Goal: Entertainment & Leisure: Browse casually

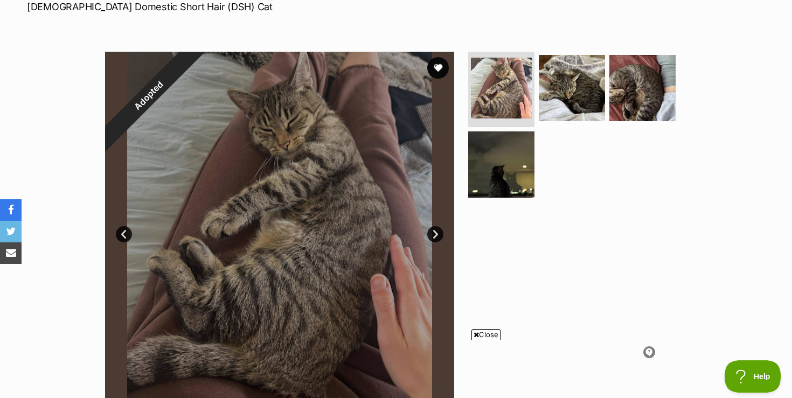
scroll to position [203, 0]
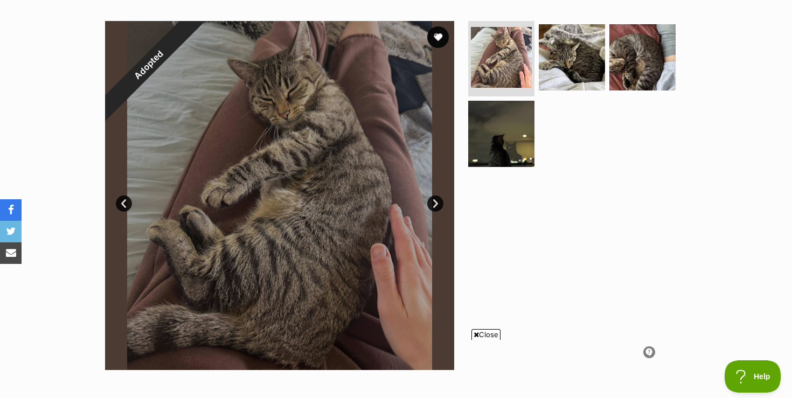
click at [442, 197] on div at bounding box center [279, 195] width 349 height 349
click at [439, 200] on link "Next" at bounding box center [435, 204] width 16 height 16
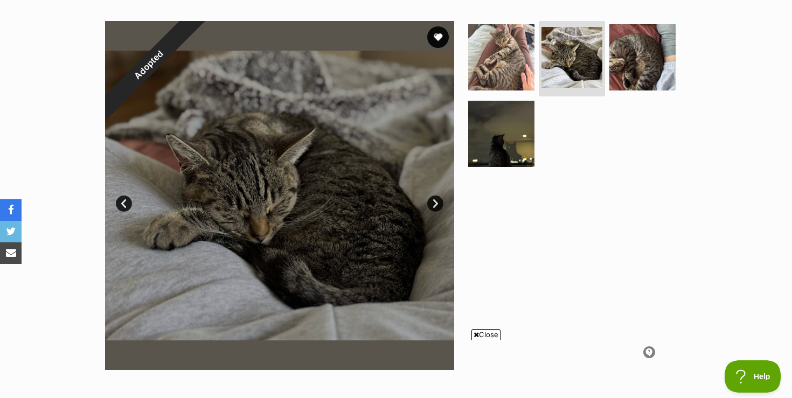
click at [439, 200] on link "Next" at bounding box center [435, 204] width 16 height 16
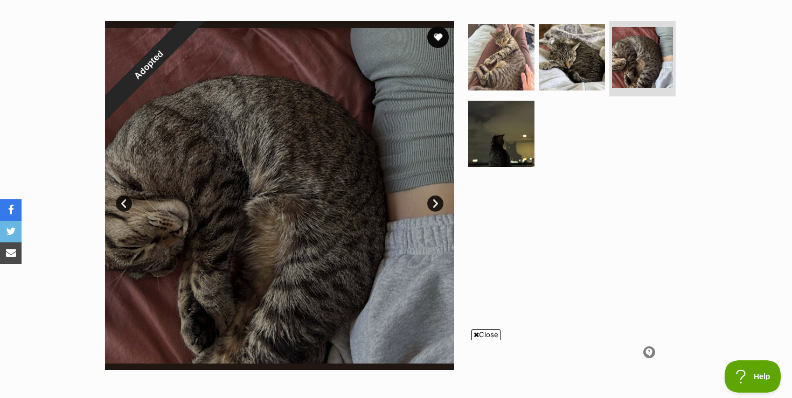
scroll to position [225, 0]
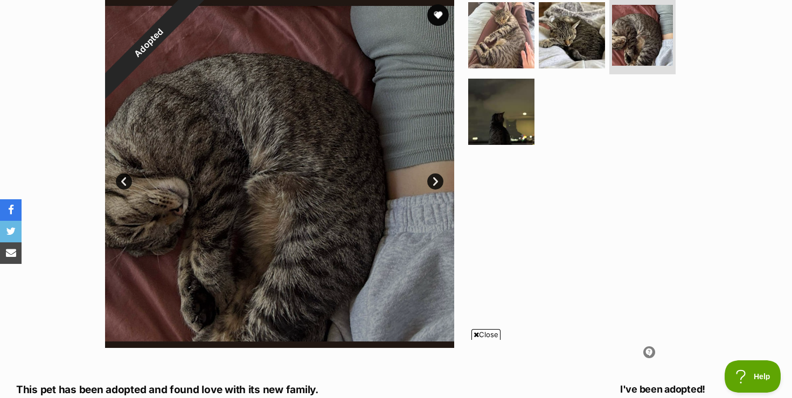
click at [437, 184] on link "Next" at bounding box center [435, 181] width 16 height 16
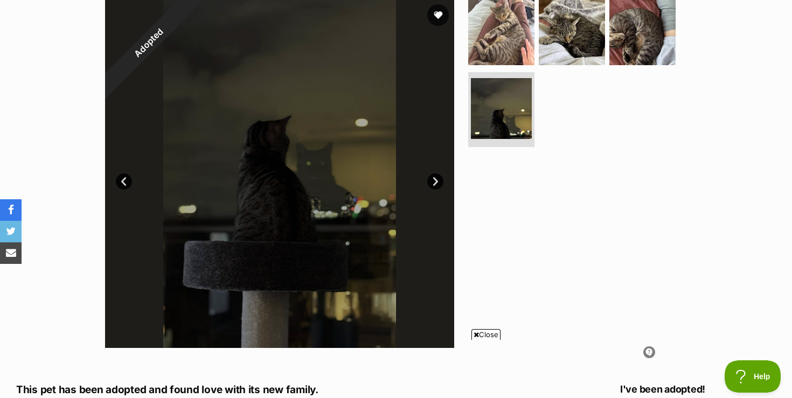
click at [437, 184] on link "Next" at bounding box center [435, 181] width 16 height 16
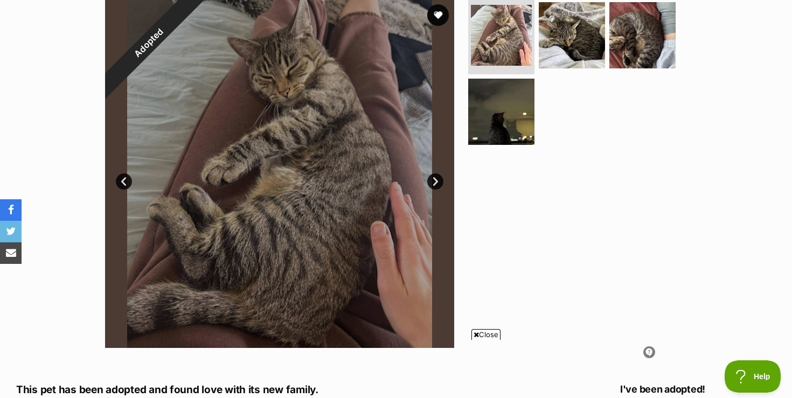
click at [437, 184] on link "Next" at bounding box center [435, 181] width 16 height 16
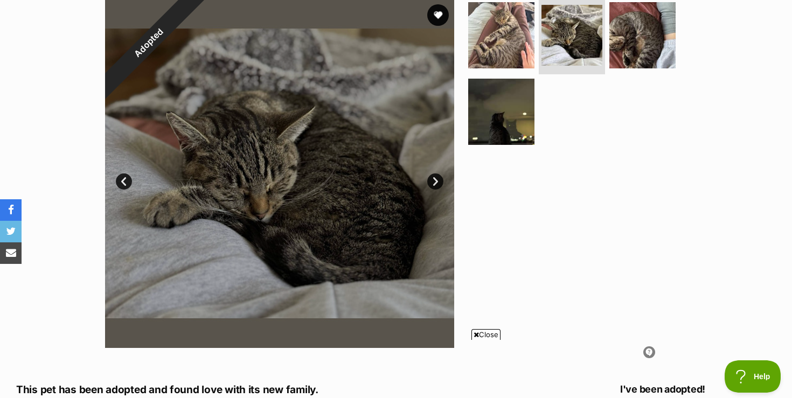
click at [124, 189] on link "Prev" at bounding box center [124, 181] width 16 height 16
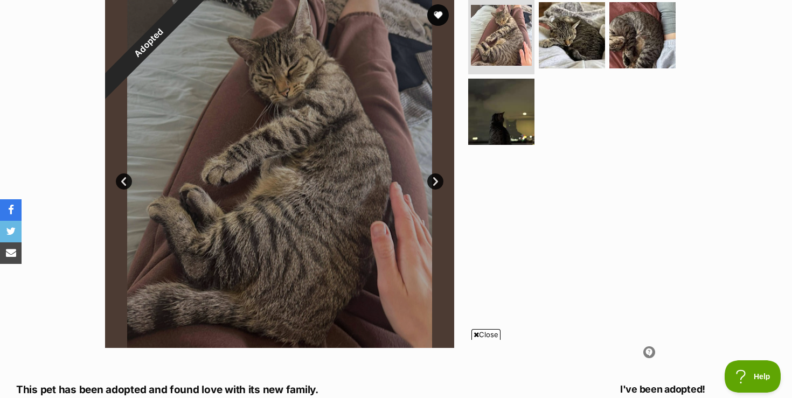
click at [438, 182] on link "Next" at bounding box center [435, 181] width 16 height 16
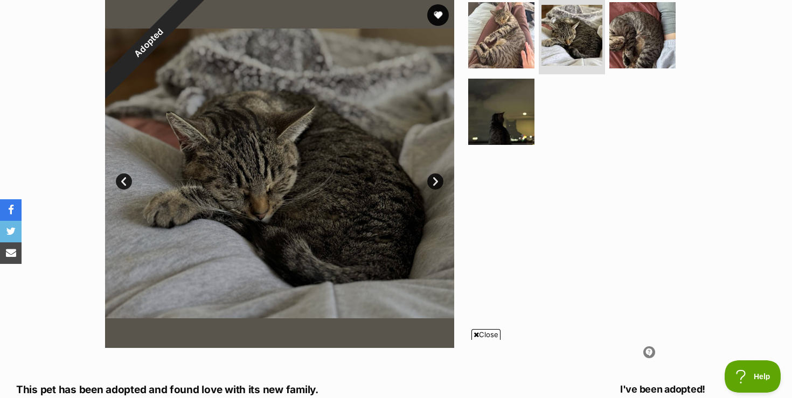
click at [438, 182] on link "Next" at bounding box center [435, 181] width 16 height 16
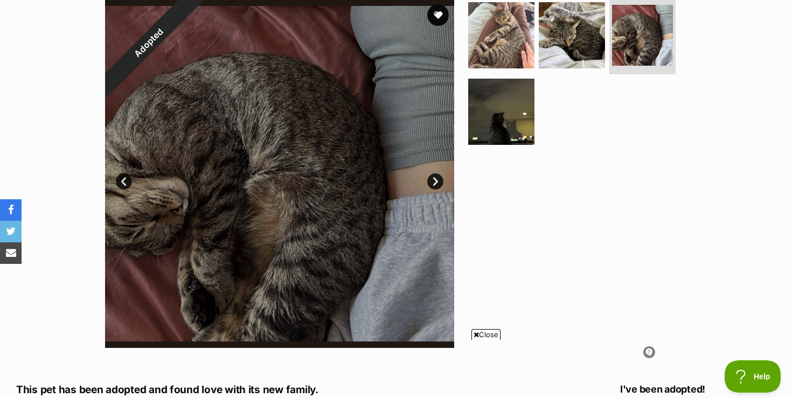
click at [438, 182] on link "Next" at bounding box center [435, 181] width 16 height 16
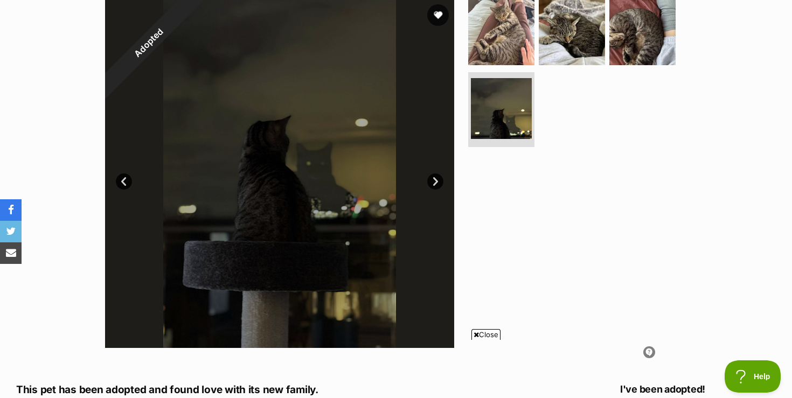
click at [438, 182] on link "Next" at bounding box center [435, 181] width 16 height 16
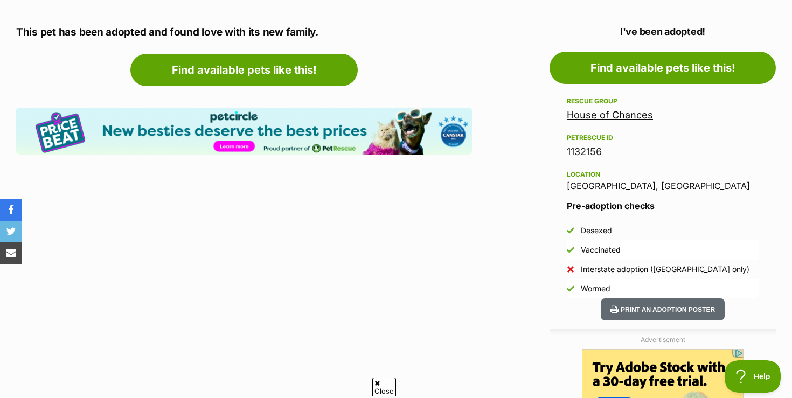
scroll to position [701, 0]
